Goal: Transaction & Acquisition: Purchase product/service

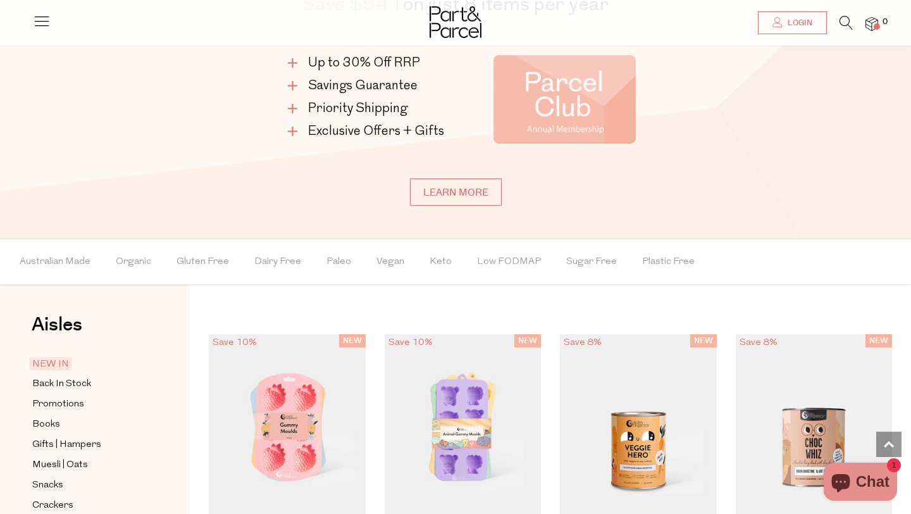
scroll to position [820, 0]
click at [847, 23] on icon at bounding box center [846, 23] width 13 height 14
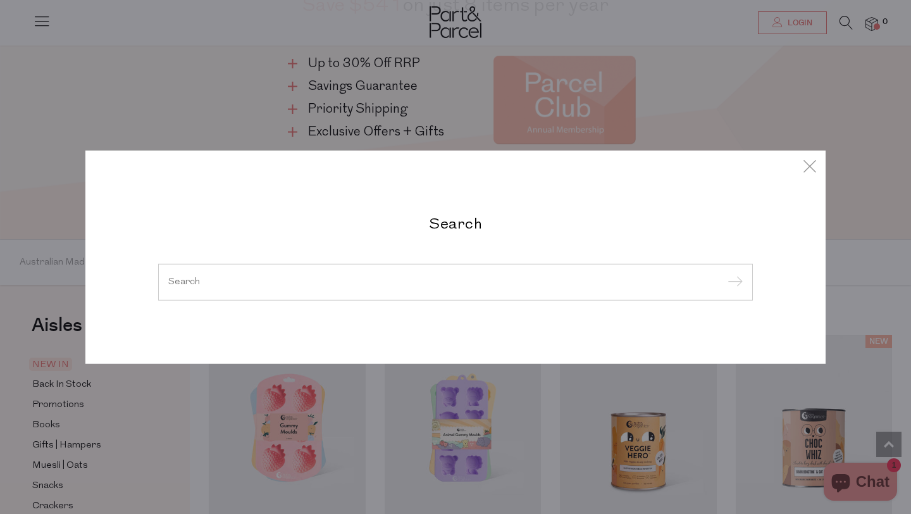
click at [418, 278] on input "search" at bounding box center [455, 281] width 575 height 9
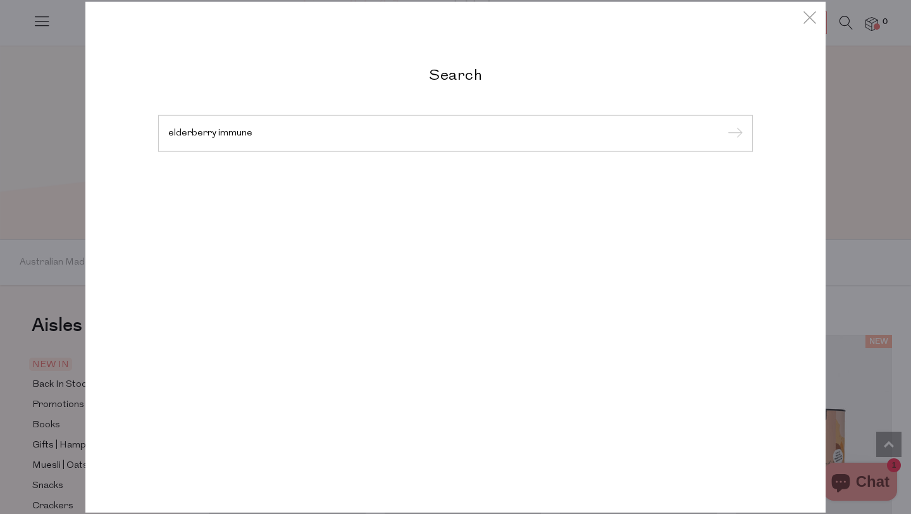
type input "elderberry immune"
click at [724, 125] on input "submit" at bounding box center [733, 134] width 19 height 19
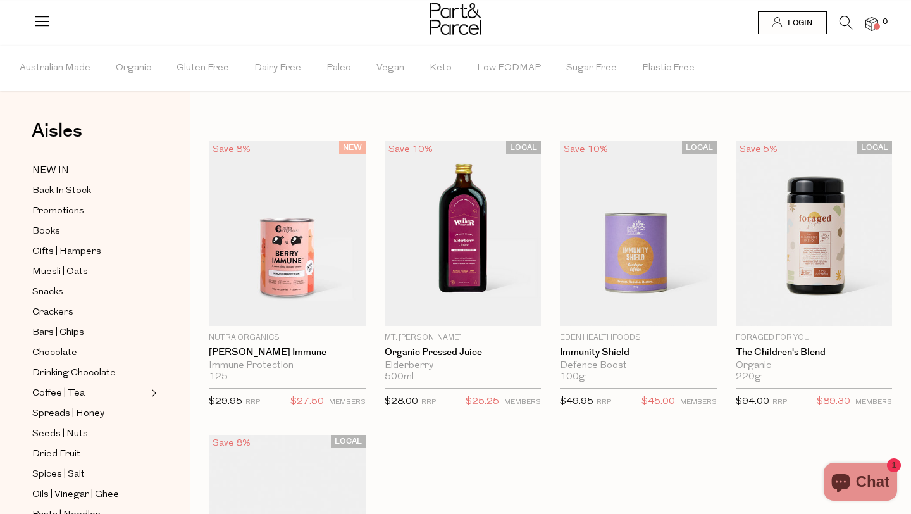
click at [848, 25] on icon at bounding box center [846, 23] width 13 height 14
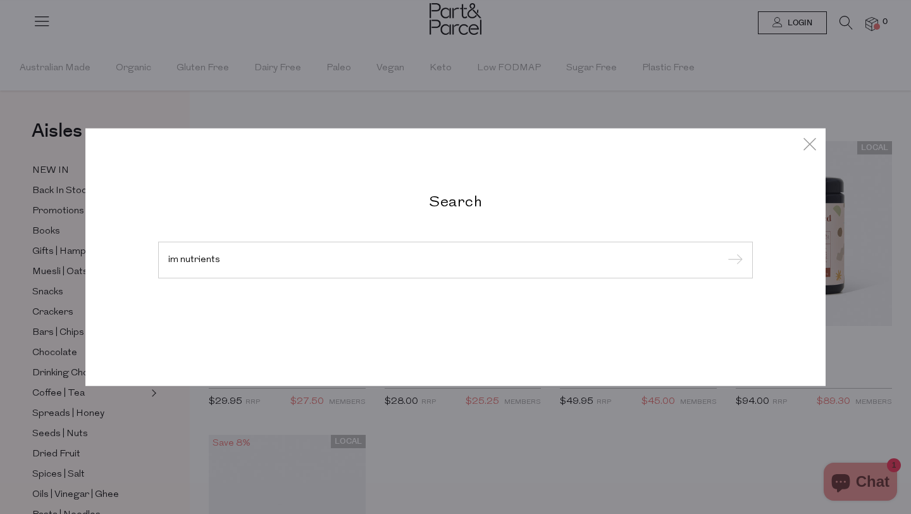
type input "im nutrients"
click at [724, 251] on input "submit" at bounding box center [733, 260] width 19 height 19
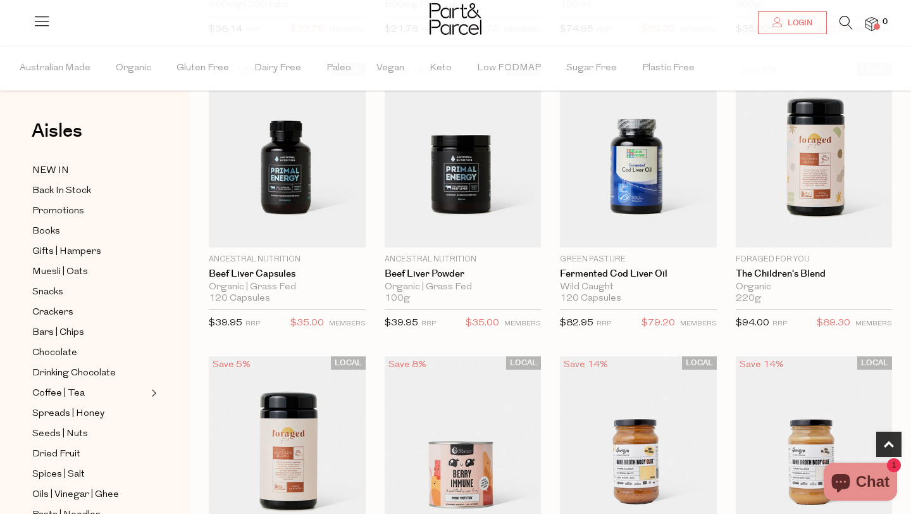
scroll to position [668, 0]
